Goal: Task Accomplishment & Management: Manage account settings

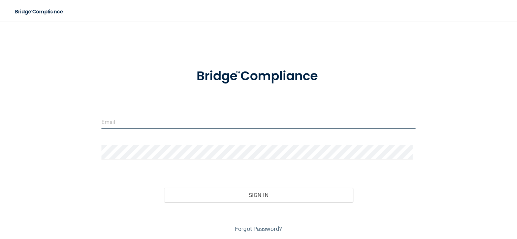
click at [122, 123] on input "email" at bounding box center [258, 121] width 314 height 15
type input "cbrfoltz@comcast.net"
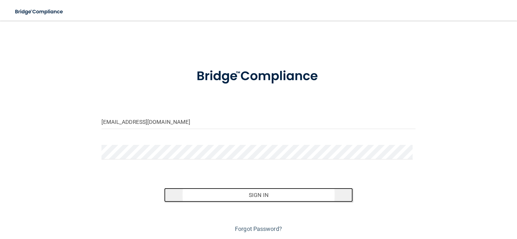
click at [254, 191] on button "Sign In" at bounding box center [258, 195] width 189 height 14
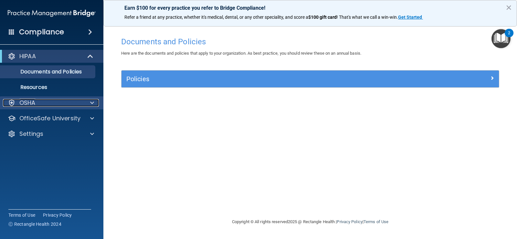
click at [90, 103] on div at bounding box center [91, 103] width 16 height 8
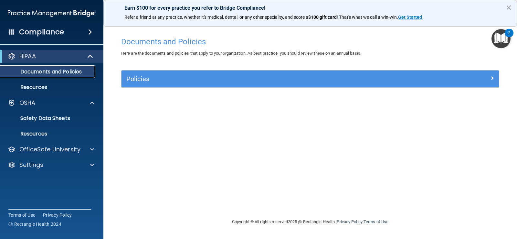
click at [66, 73] on p "Documents and Policies" at bounding box center [48, 72] width 88 height 6
click at [508, 33] on div "2" at bounding box center [509, 33] width 9 height 8
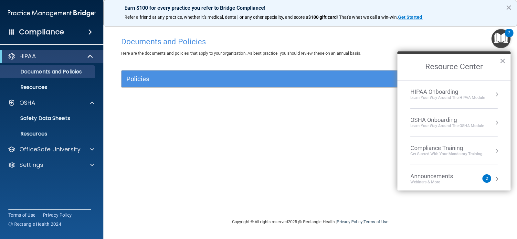
click at [326, 144] on div "Documents and Policies Here are the documents and policies that apply to your o…" at bounding box center [310, 126] width 388 height 184
click at [486, 148] on div "Compliance Training Get Started with your mandatory training" at bounding box center [453, 150] width 87 height 12
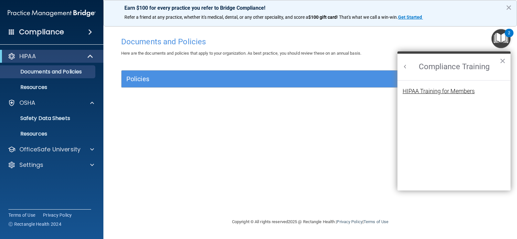
click at [444, 92] on div "HIPAA Training for Members" at bounding box center [439, 91] width 72 height 6
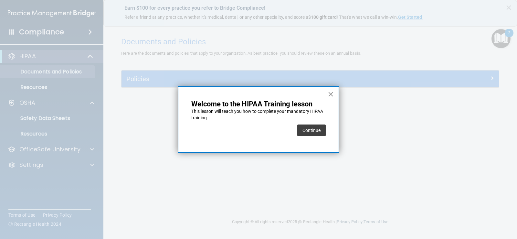
click at [331, 90] on button "×" at bounding box center [331, 94] width 6 height 10
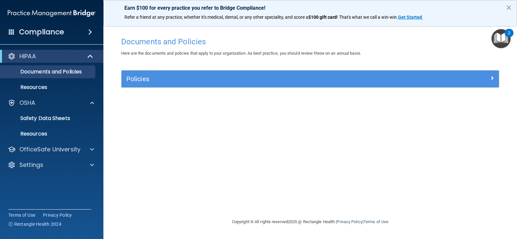
click at [90, 30] on span at bounding box center [90, 32] width 4 height 8
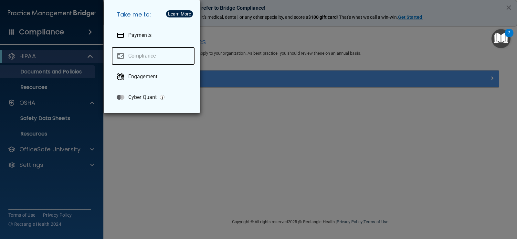
click at [144, 55] on link "Compliance" at bounding box center [153, 56] width 83 height 18
click at [147, 52] on link "Compliance" at bounding box center [153, 56] width 83 height 18
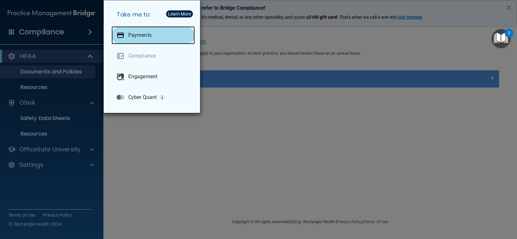
click at [141, 34] on p "Payments" at bounding box center [139, 35] width 23 height 6
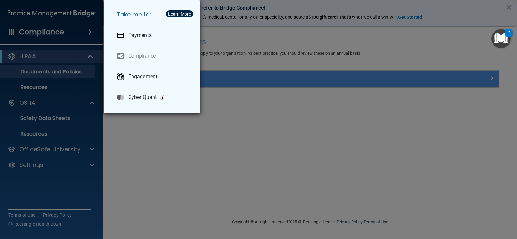
click at [39, 73] on div "Take me to: Payments Compliance Engagement Cyber Quant" at bounding box center [258, 119] width 517 height 239
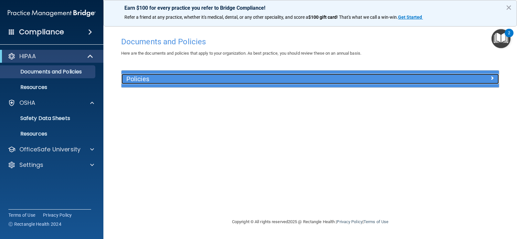
click at [493, 76] on span at bounding box center [492, 78] width 4 height 8
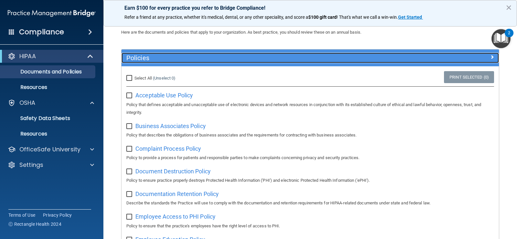
scroll to position [65, 0]
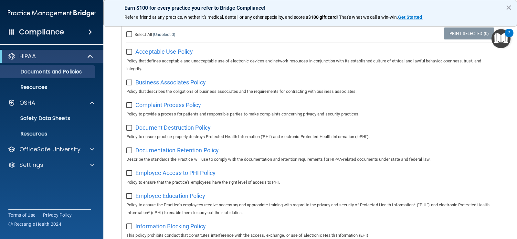
click at [128, 106] on input "checkbox" at bounding box center [129, 105] width 7 height 5
checkbox input "true"
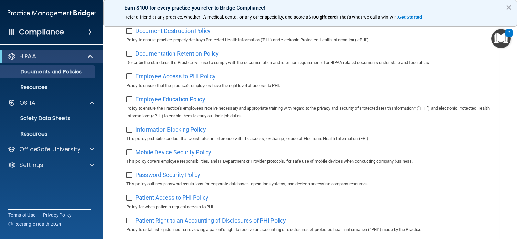
scroll to position [162, 0]
click at [91, 147] on span at bounding box center [92, 149] width 4 height 8
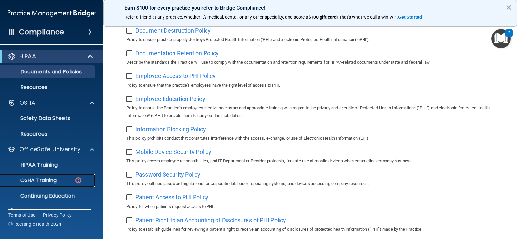
click at [47, 181] on p "OSHA Training" at bounding box center [30, 180] width 52 height 6
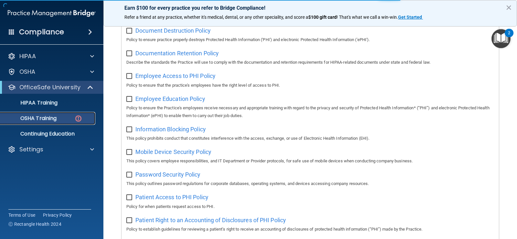
click at [62, 117] on div "OSHA Training" at bounding box center [48, 118] width 88 height 6
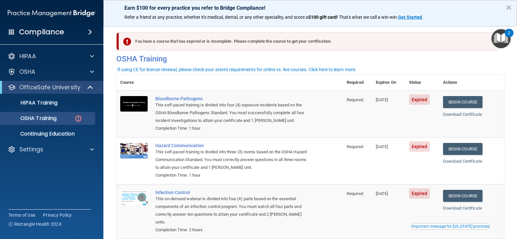
click at [508, 7] on button "×" at bounding box center [509, 7] width 6 height 10
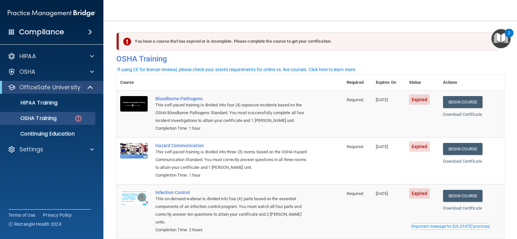
click at [508, 33] on div "2" at bounding box center [509, 33] width 9 height 8
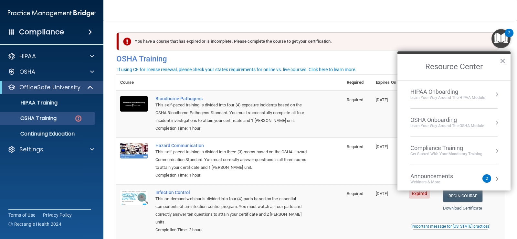
click at [388, 31] on div "You have a course that has expired or is incomplete. Please complete the course…" at bounding box center [311, 47] width 398 height 40
click at [372, 157] on td "09/24/2024" at bounding box center [388, 160] width 33 height 47
click at [387, 11] on nav "Toggle navigation Jeffery Foltz cbrfoltz@comcast.net Manage My Enterprise Norcr…" at bounding box center [310, 10] width 414 height 21
click at [501, 59] on button "×" at bounding box center [503, 61] width 6 height 10
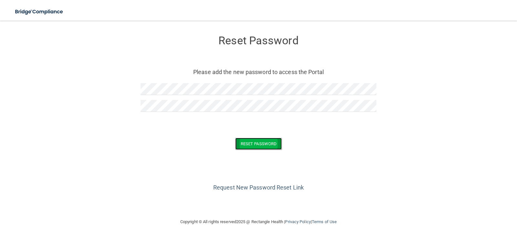
click at [248, 142] on button "Reset Password" at bounding box center [258, 144] width 47 height 12
